Goal: Transaction & Acquisition: Book appointment/travel/reservation

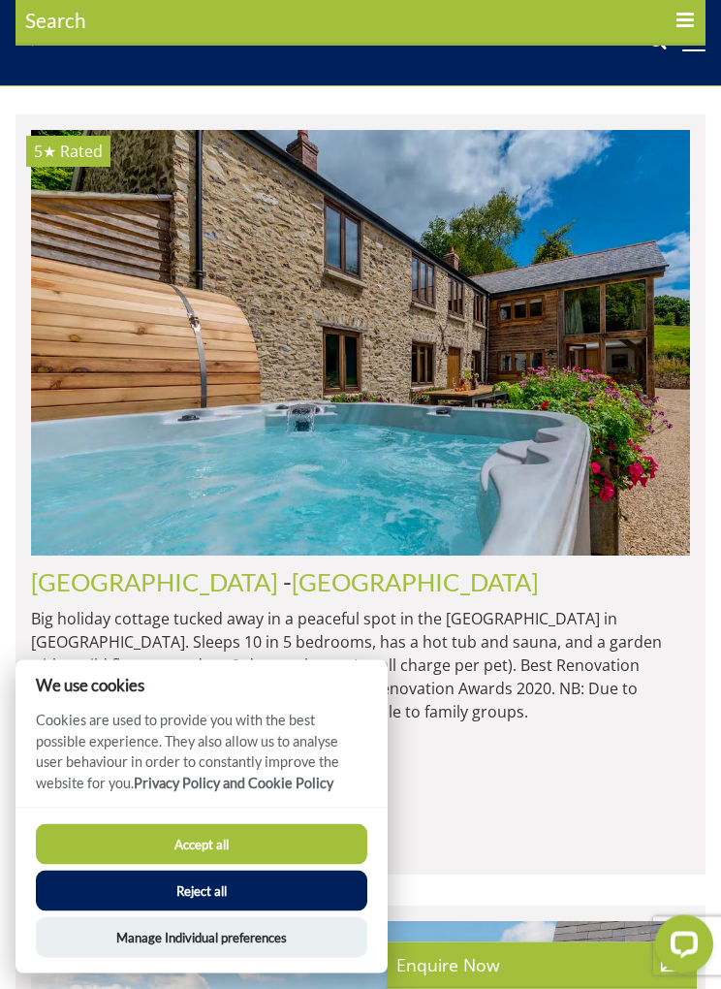
click at [177, 865] on button "Accept all" at bounding box center [202, 844] width 332 height 41
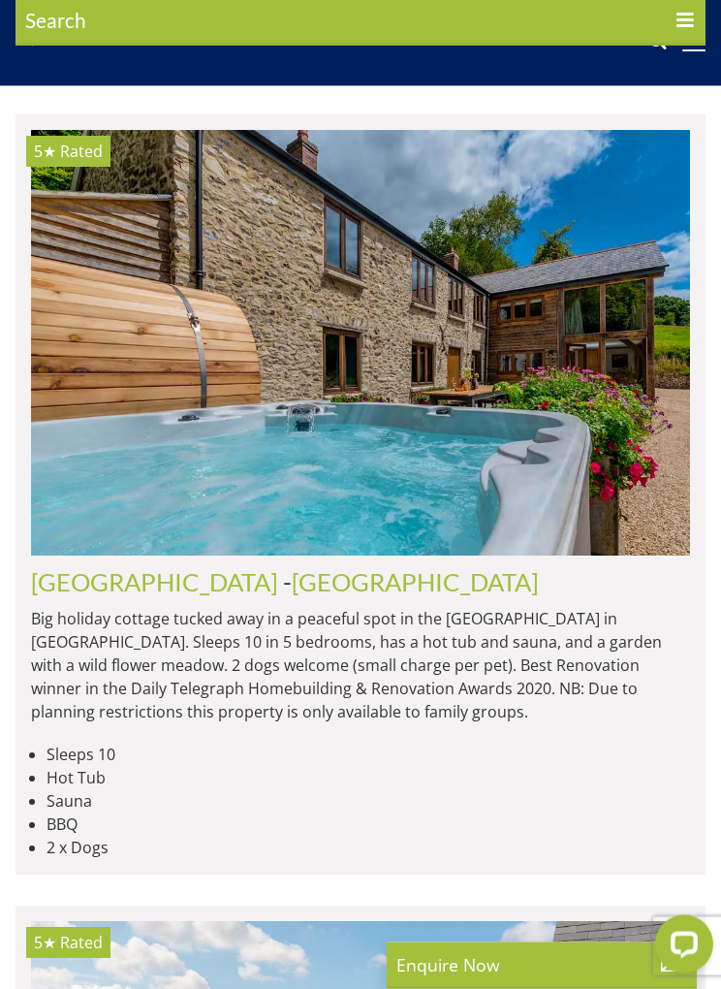
scroll to position [650, 0]
click at [658, 57] on icon at bounding box center [657, 42] width 19 height 29
click at [659, 57] on icon at bounding box center [657, 42] width 19 height 29
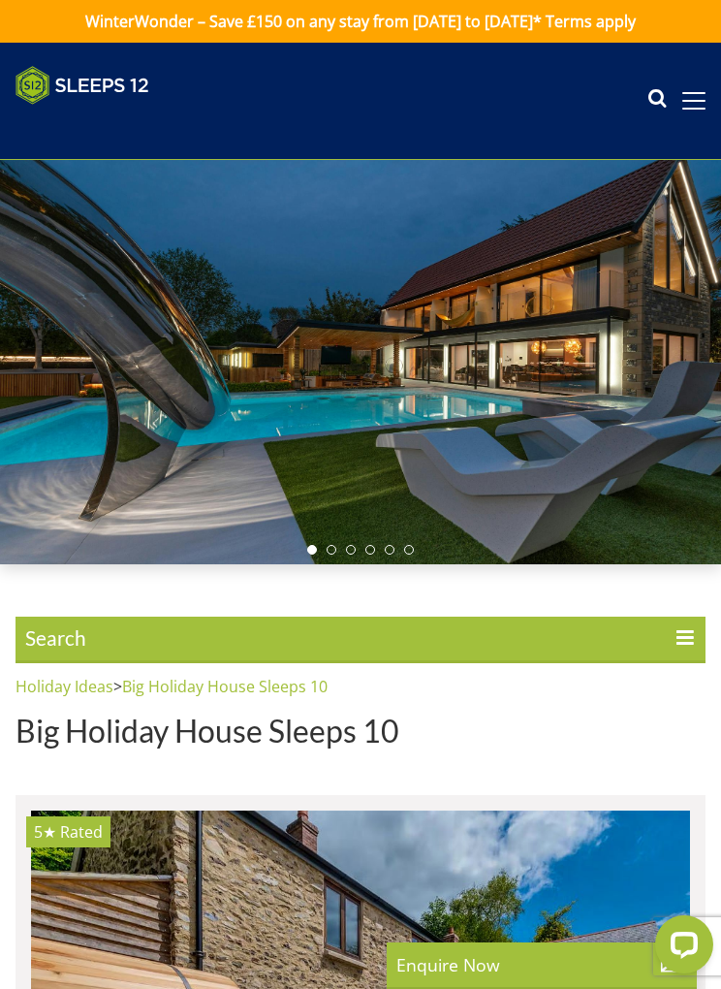
click at [659, 110] on icon at bounding box center [657, 100] width 19 height 29
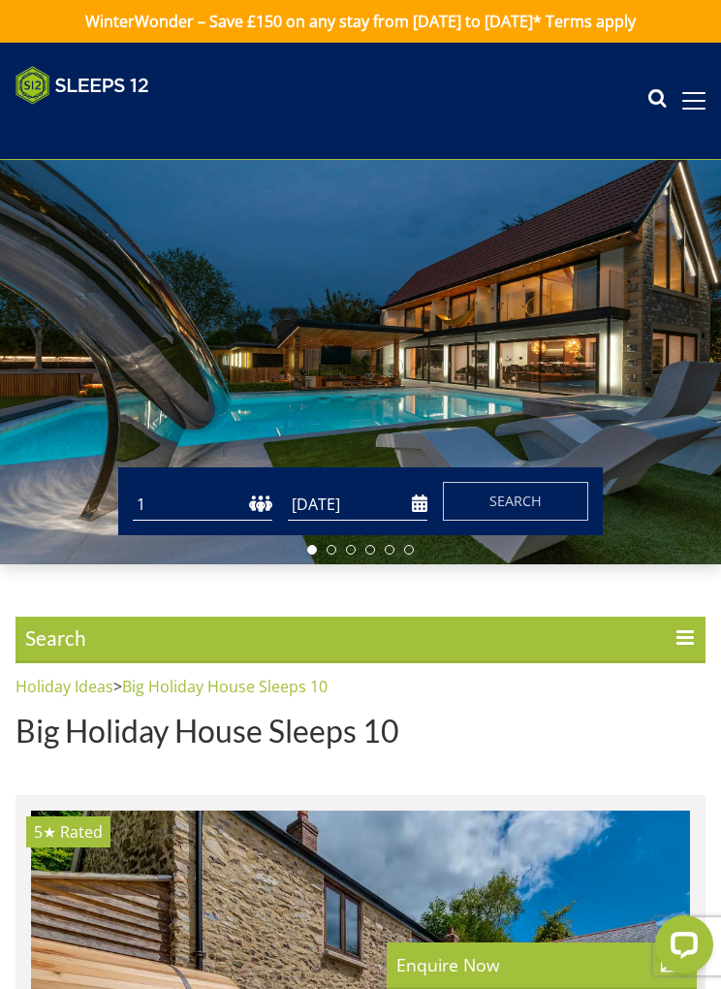
click at [167, 499] on select "1 2 3 4 5 6 7 8 9 10 11 12 13 14 15 16 17 18 19 20 21 22 23 24 25 26 27 28 29 3…" at bounding box center [203, 505] width 140 height 32
select select "10"
click at [337, 505] on input "[DATE]" at bounding box center [358, 505] width 140 height 32
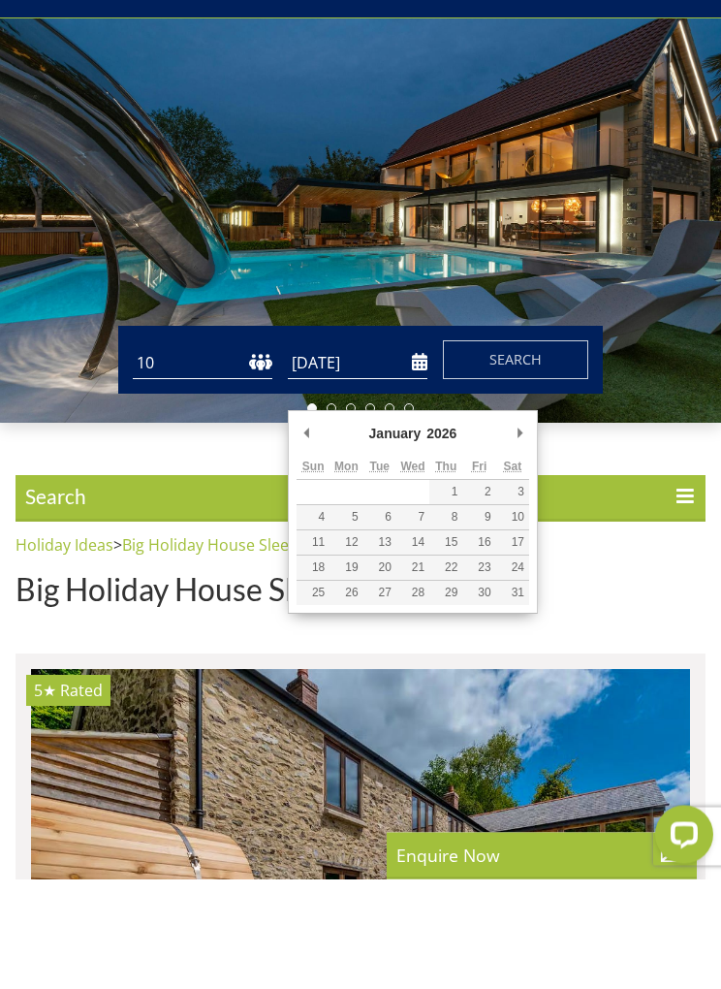
type input "02/01/2026"
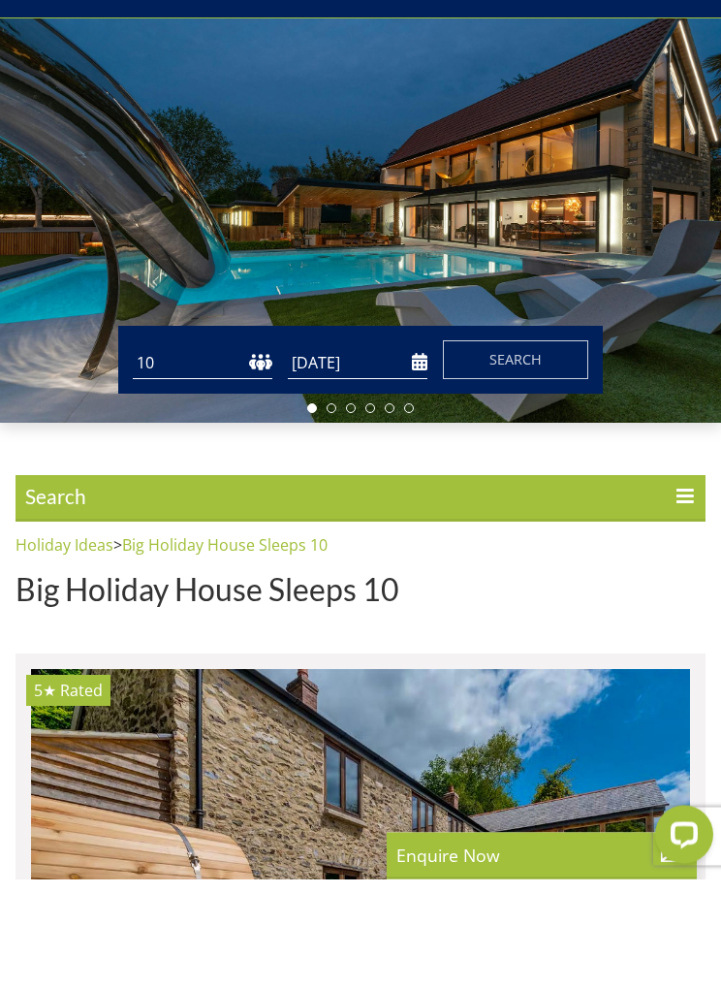
scroll to position [111, 0]
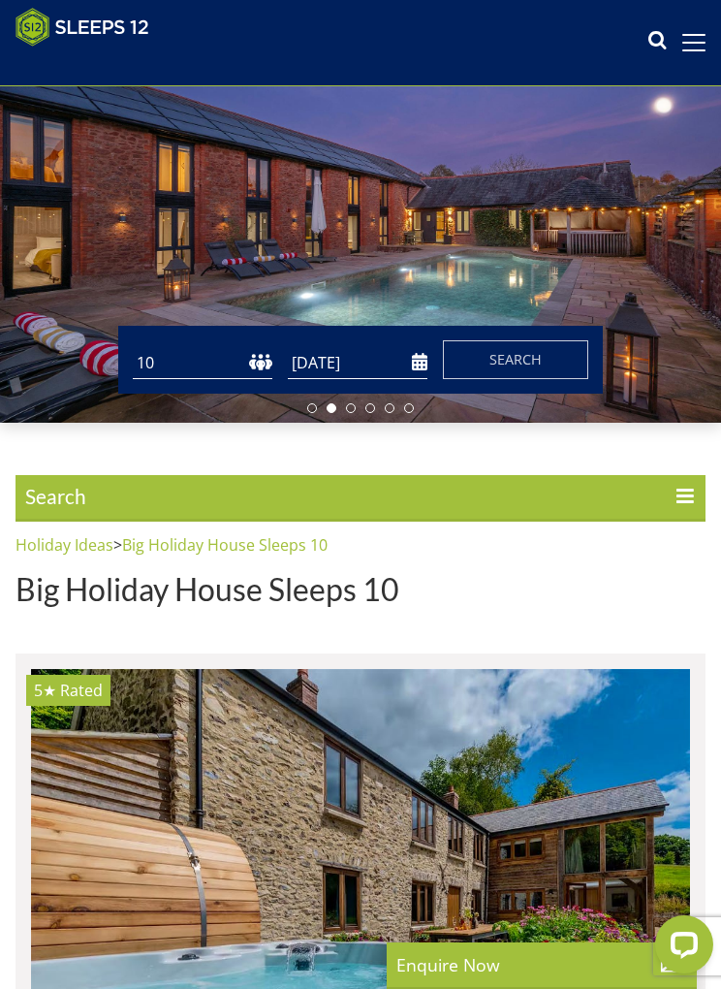
click at [512, 366] on span "Search" at bounding box center [516, 359] width 52 height 18
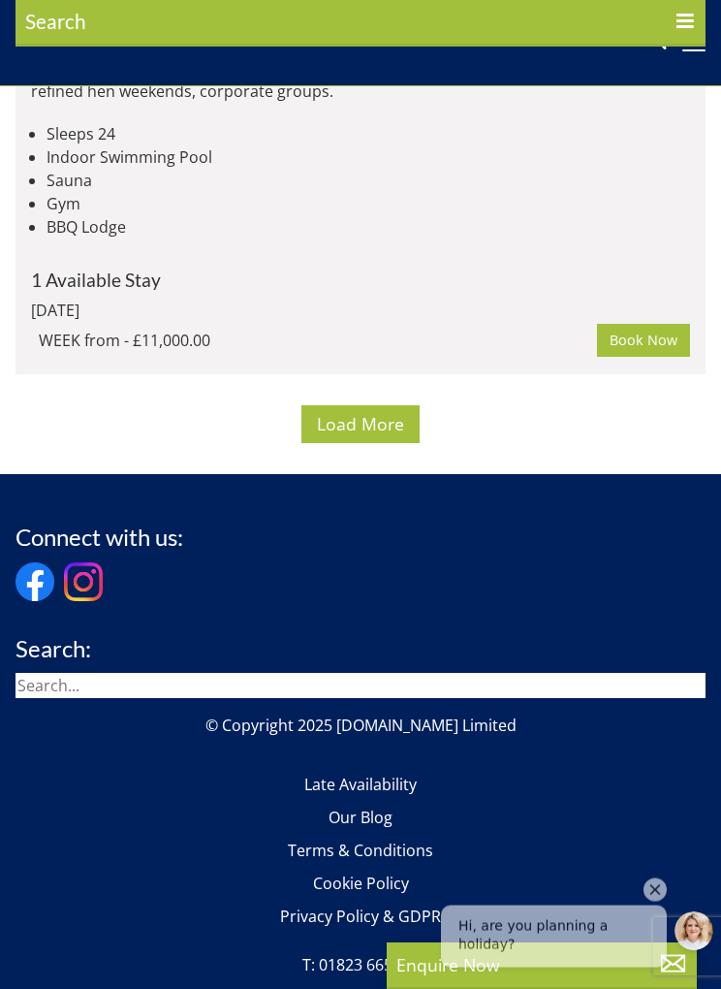
scroll to position [14359, 0]
